Goal: Entertainment & Leisure: Consume media (video, audio)

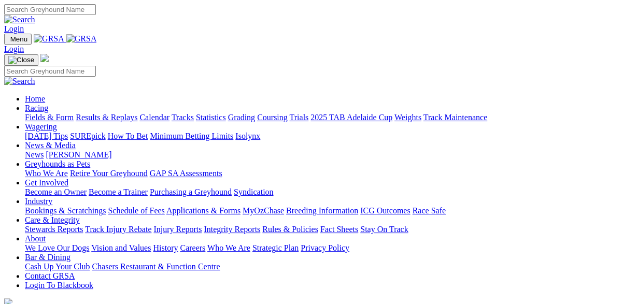
click at [127, 113] on link "Results & Replays" at bounding box center [107, 117] width 62 height 9
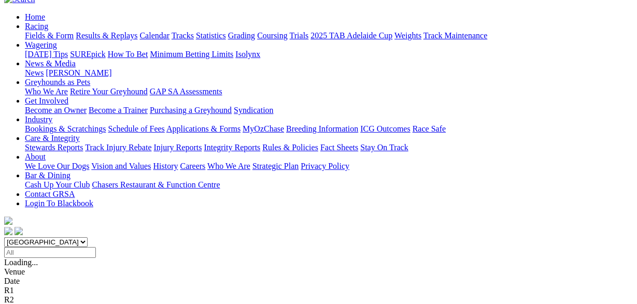
scroll to position [108, 0]
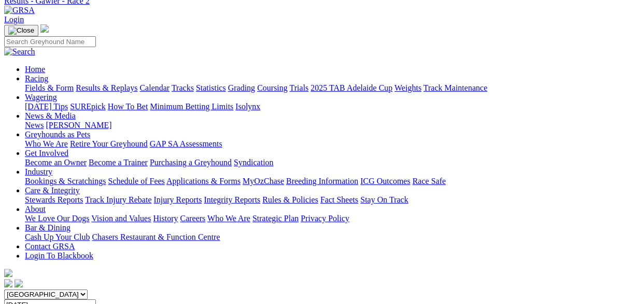
scroll to position [162, 0]
